Goal: Understand process/instructions: Learn how to perform a task or action

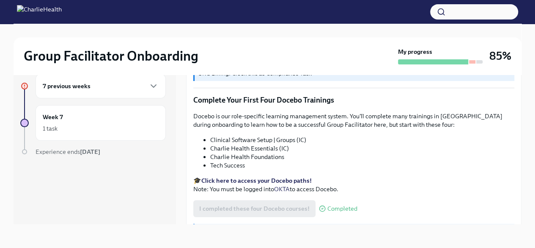
scroll to position [1149, 0]
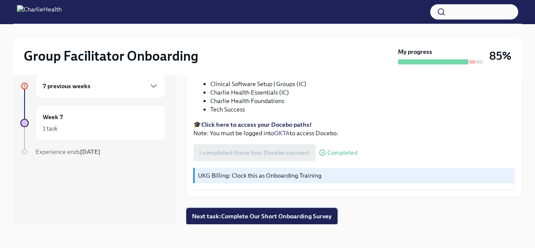
click at [261, 214] on span "Next task : Complete Our Short Onboarding Survey" at bounding box center [262, 216] width 140 height 8
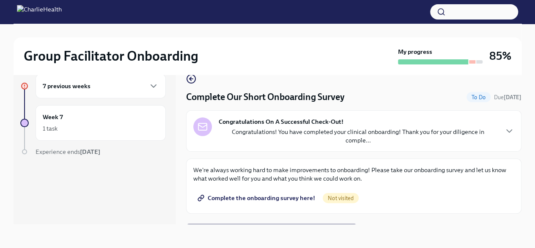
scroll to position [15, 0]
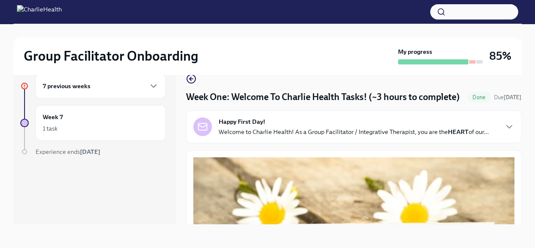
click at [74, 87] on h6 "7 previous weeks" at bounding box center [67, 85] width 48 height 9
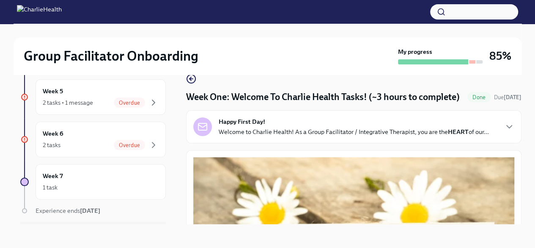
scroll to position [161, 0]
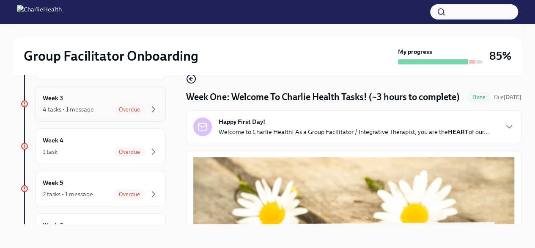
click at [64, 107] on div "4 tasks • 1 message" at bounding box center [68, 109] width 51 height 8
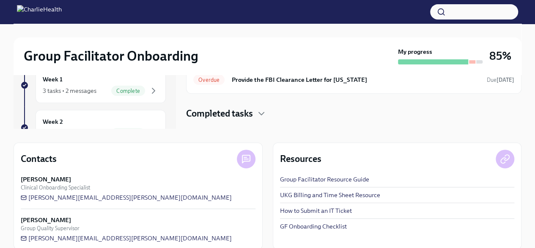
scroll to position [121, 0]
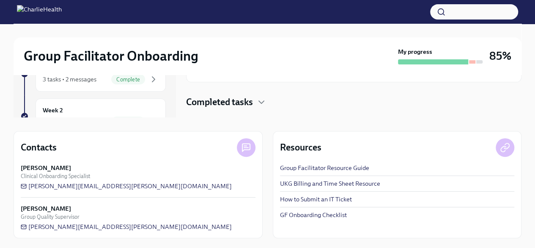
click at [320, 171] on link "Group Facilitator Resource Guide" at bounding box center [324, 167] width 89 height 8
